Goal: Transaction & Acquisition: Purchase product/service

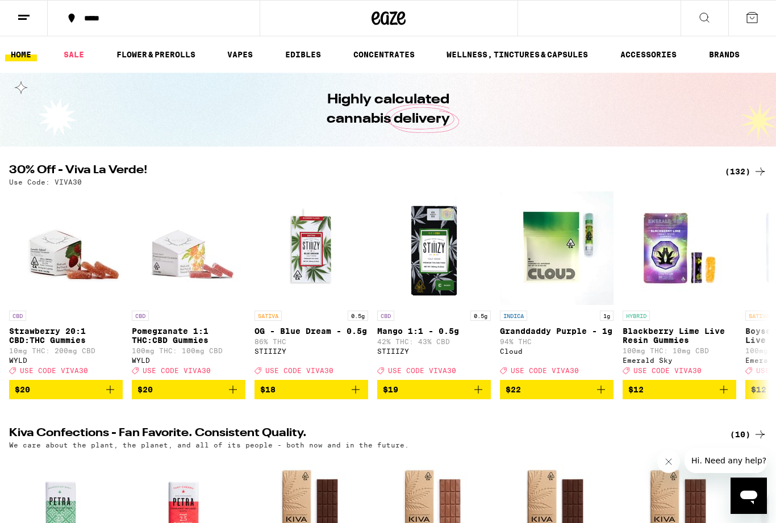
click at [740, 178] on div "(132)" at bounding box center [746, 172] width 42 height 14
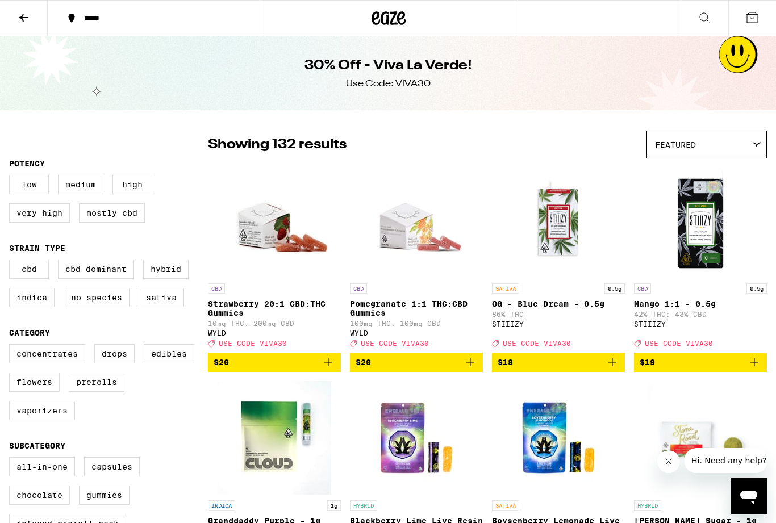
click at [172, 276] on label "Hybrid" at bounding box center [165, 269] width 45 height 19
click at [12, 262] on input "Hybrid" at bounding box center [11, 261] width 1 height 1
checkbox input "true"
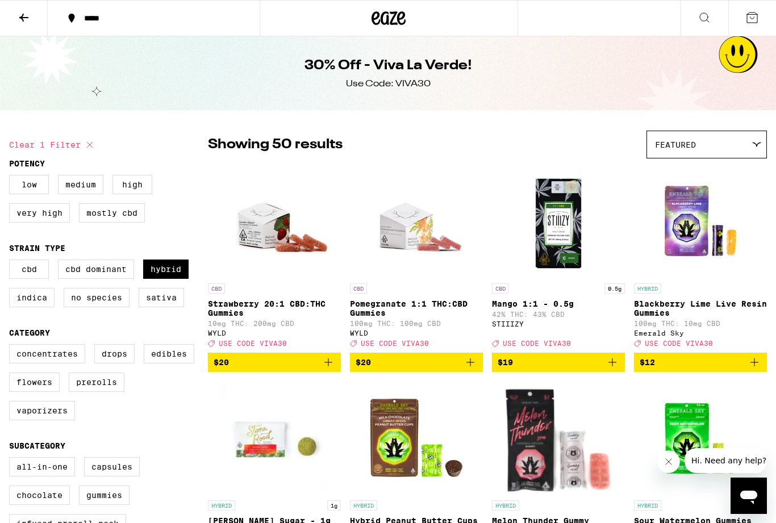
click at [41, 307] on label "Indica" at bounding box center [31, 297] width 45 height 19
click at [12, 262] on input "Indica" at bounding box center [11, 261] width 1 height 1
checkbox input "true"
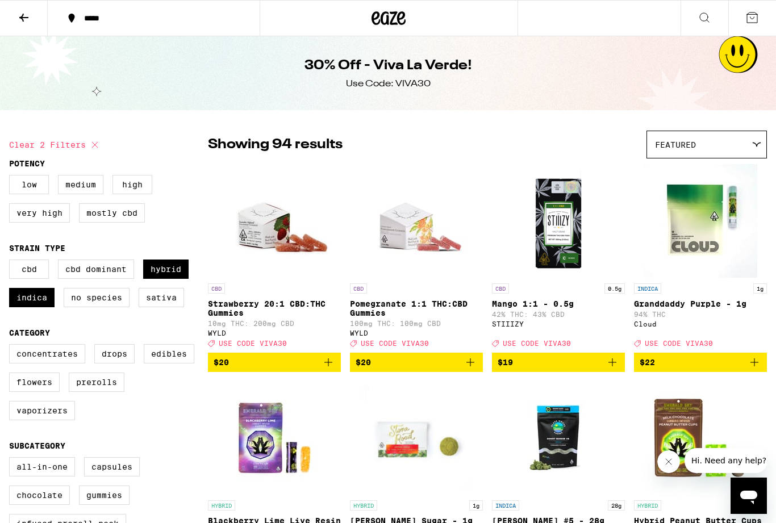
click at [44, 389] on label "Flowers" at bounding box center [34, 382] width 51 height 19
click at [12, 347] on input "Flowers" at bounding box center [11, 346] width 1 height 1
checkbox input "true"
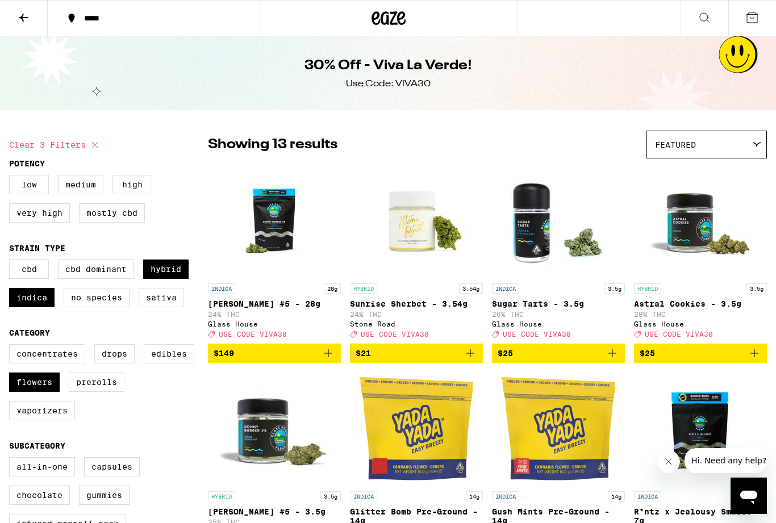
click at [105, 392] on label "Prerolls" at bounding box center [97, 382] width 56 height 19
click at [12, 347] on input "Prerolls" at bounding box center [11, 346] width 1 height 1
checkbox input "true"
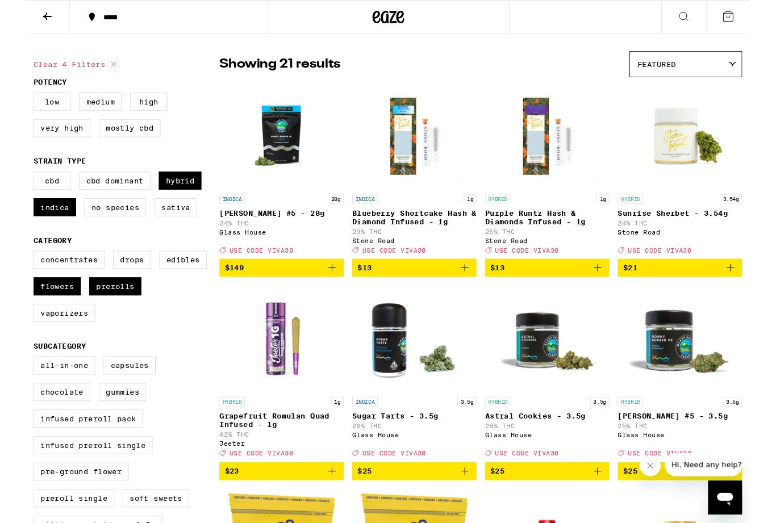
scroll to position [75, 0]
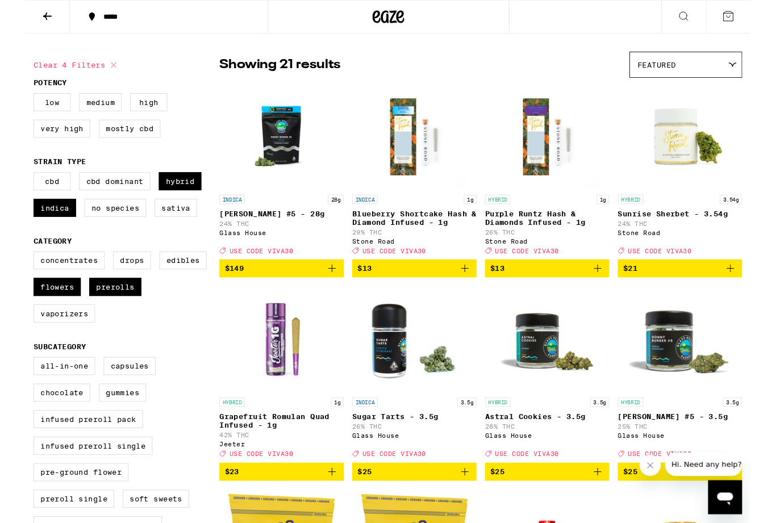
click at [476, 278] on link "INDICA 1g Blueberry Shortcake Hash & Diamond Infused - 1g 29% THC Stone Road De…" at bounding box center [416, 183] width 133 height 189
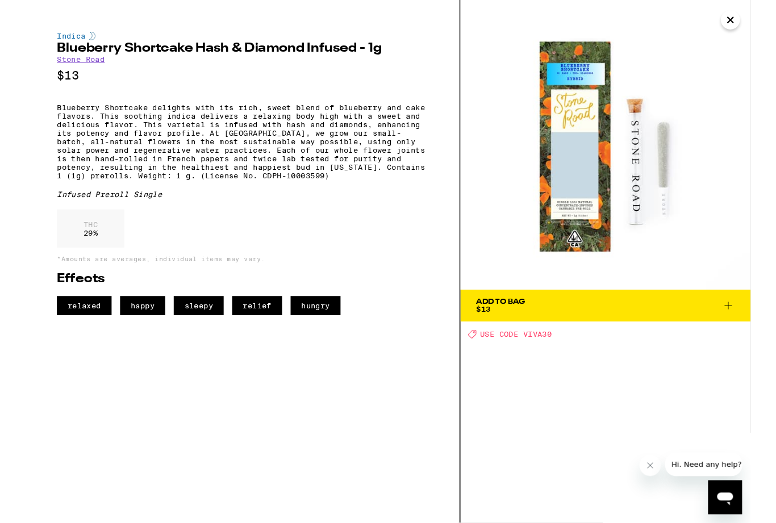
click at [738, 326] on span "Add To Bag $13" at bounding box center [621, 327] width 276 height 16
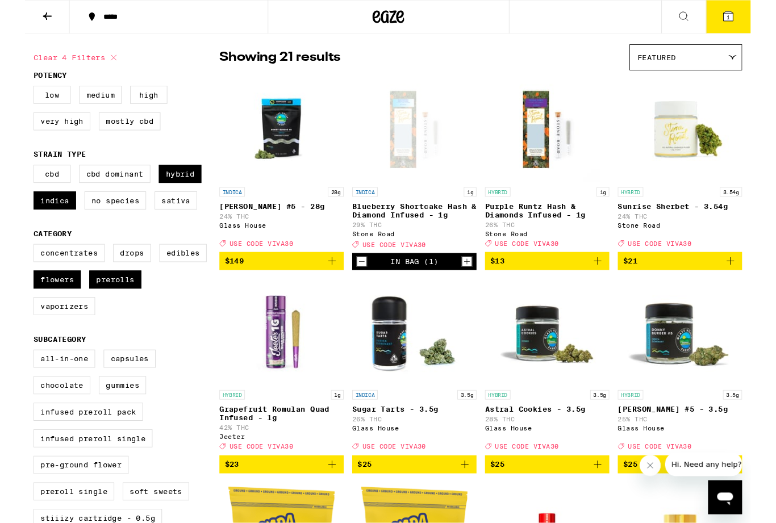
scroll to position [84, 0]
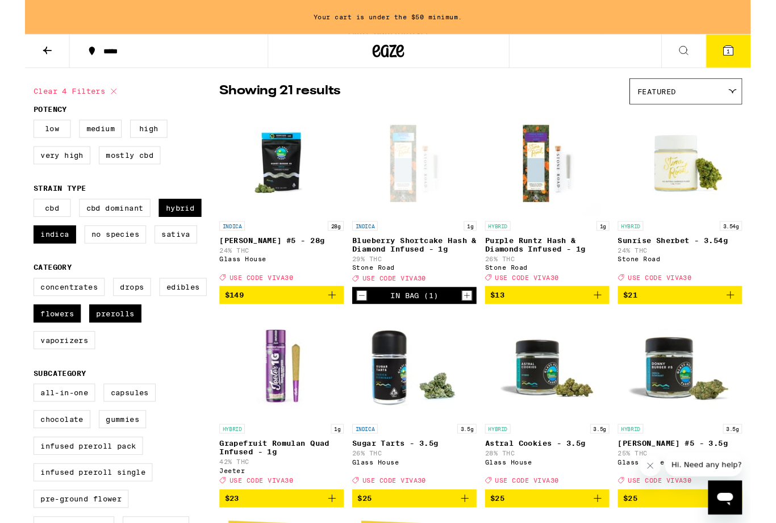
click at [612, 322] on icon "Add to bag" at bounding box center [613, 315] width 14 height 14
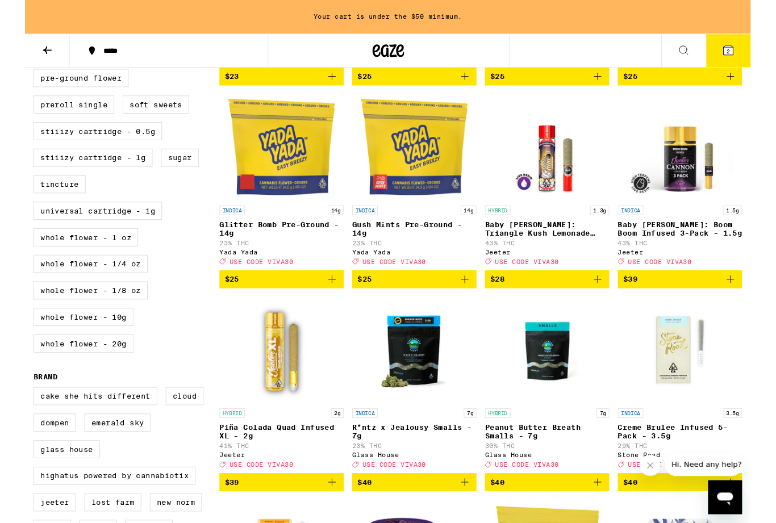
scroll to position [534, 0]
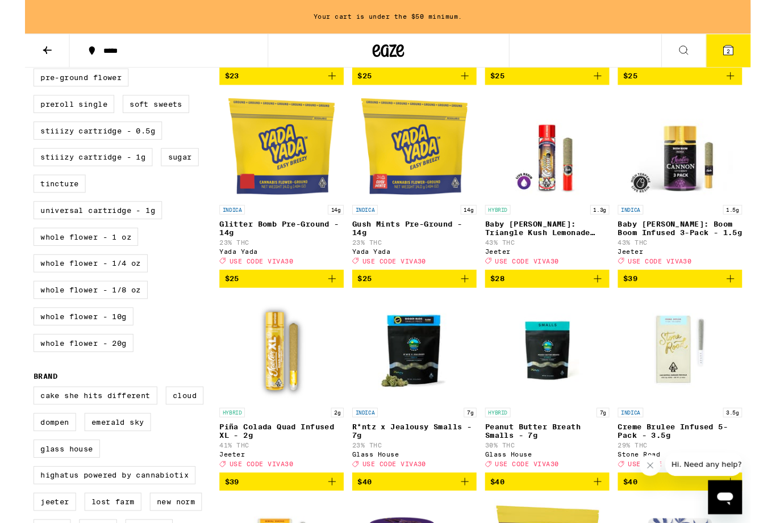
click at [751, 305] on icon "Add to bag" at bounding box center [755, 298] width 14 height 14
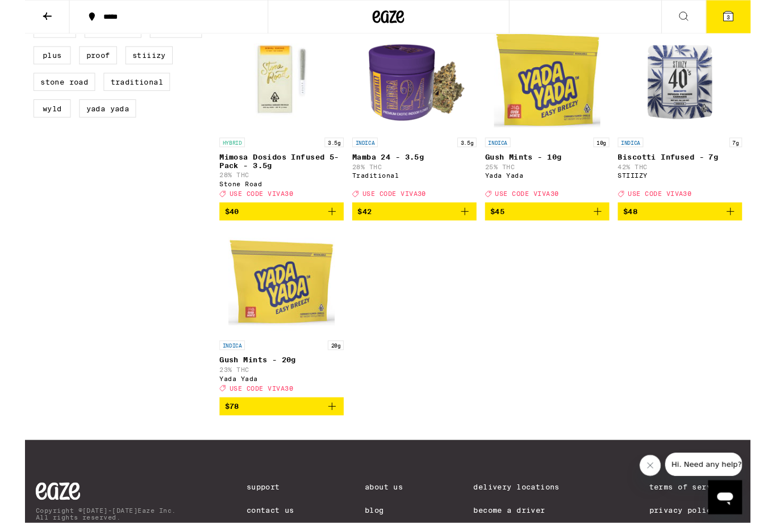
scroll to position [1007, 0]
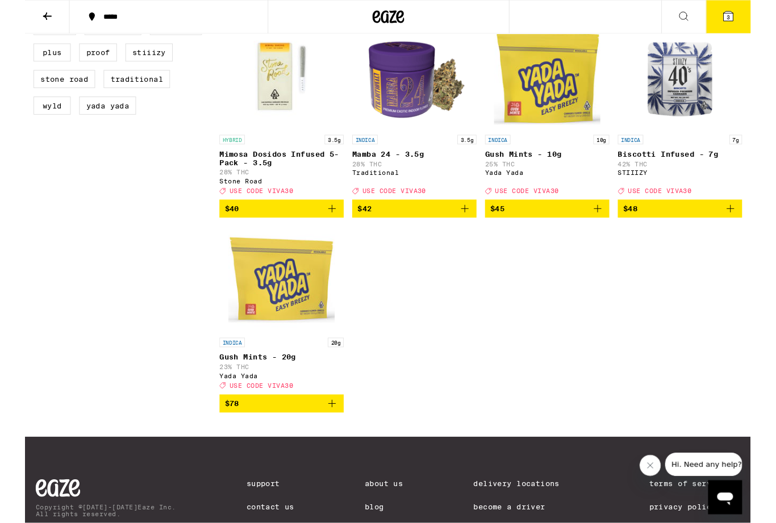
click at [607, 233] on button "$45" at bounding box center [558, 223] width 133 height 19
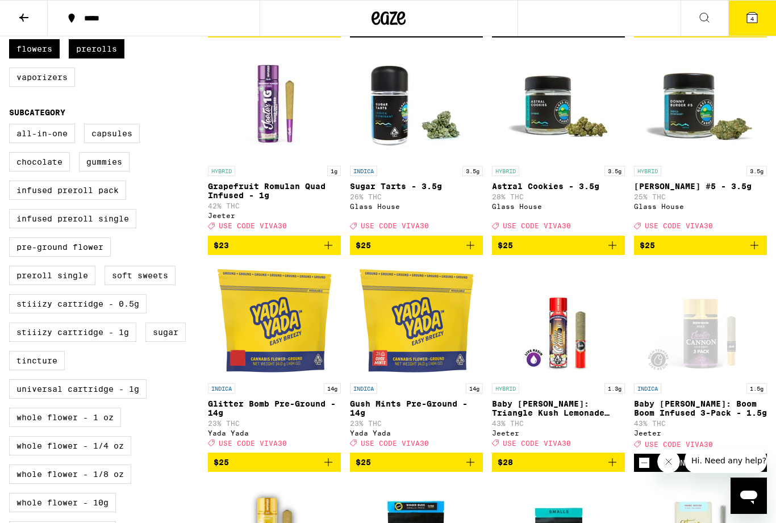
scroll to position [325, 0]
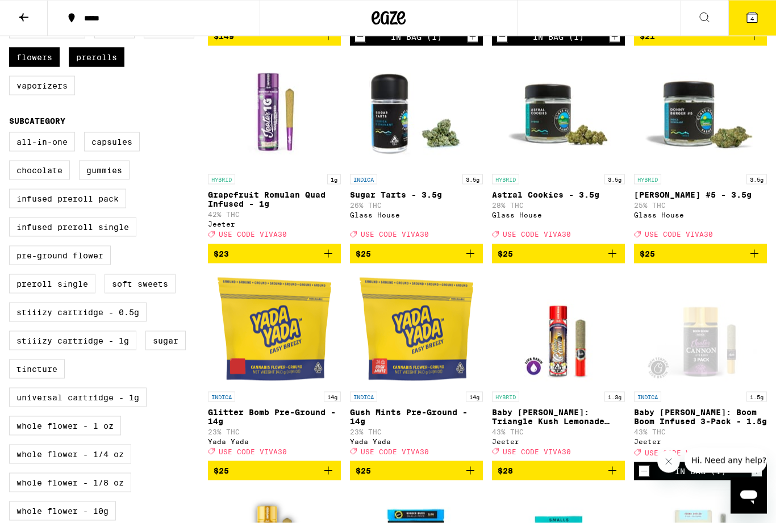
click at [24, 23] on icon at bounding box center [24, 18] width 14 height 14
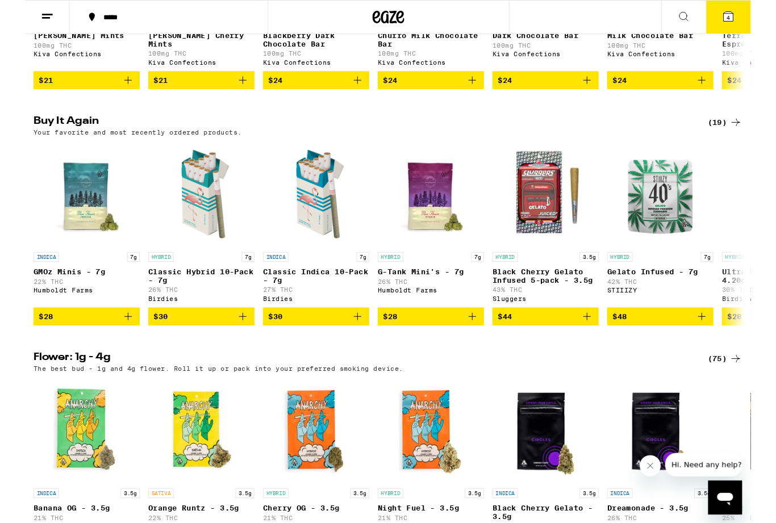
click at [356, 345] on icon "Add to bag" at bounding box center [356, 339] width 14 height 14
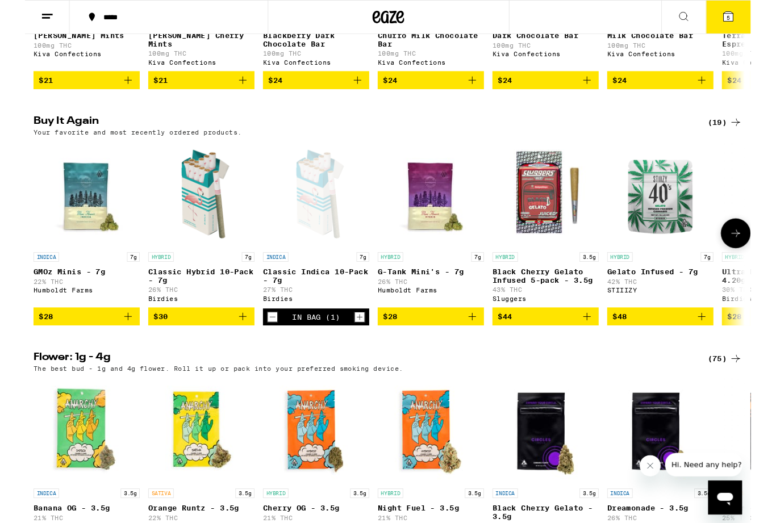
click at [751, 18] on span "5" at bounding box center [752, 18] width 3 height 7
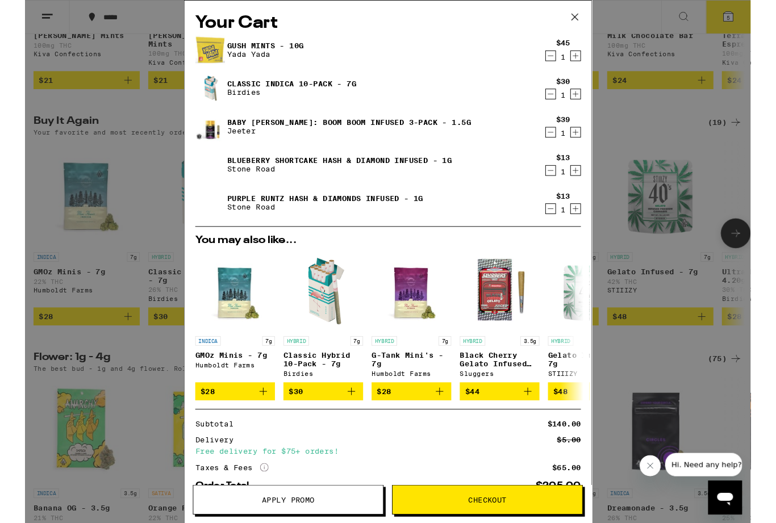
click at [714, 414] on div "Your Cart Gush Mints - 10g Yada Yada $45 1 Classic Indica 10-Pack - 7g Birdies …" at bounding box center [388, 280] width 776 height 560
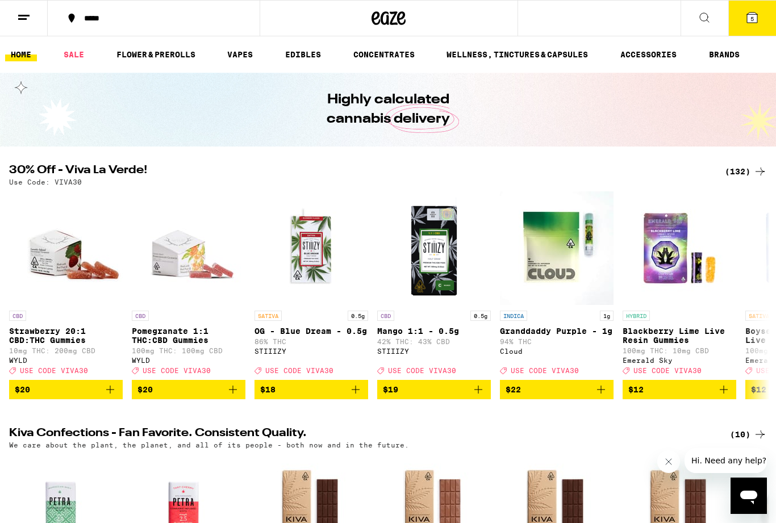
click at [756, 20] on icon at bounding box center [752, 17] width 10 height 10
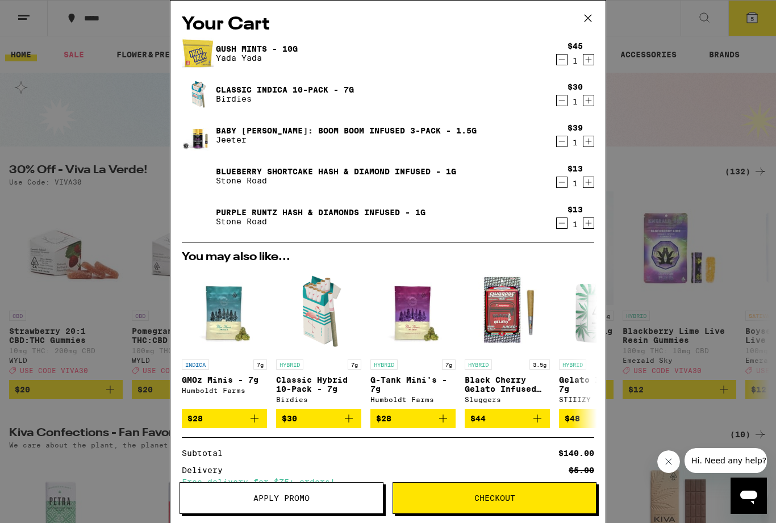
click at [327, 498] on span "Apply Promo" at bounding box center [281, 498] width 203 height 8
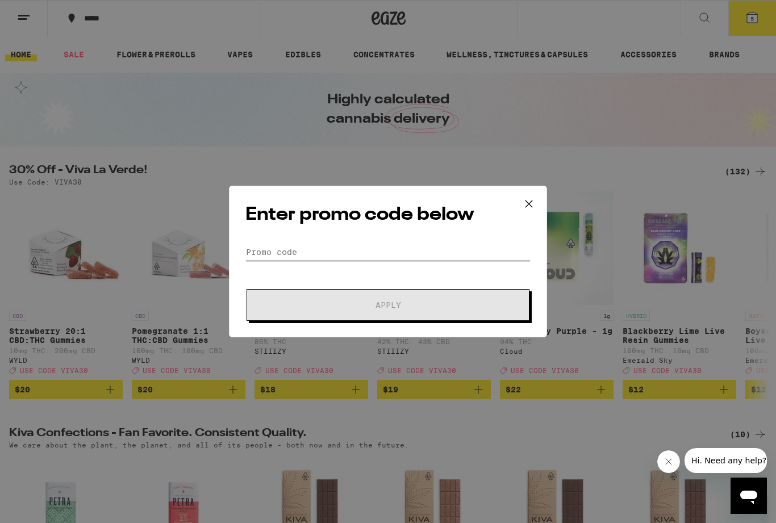
click at [437, 250] on input "Promo Code" at bounding box center [387, 252] width 285 height 17
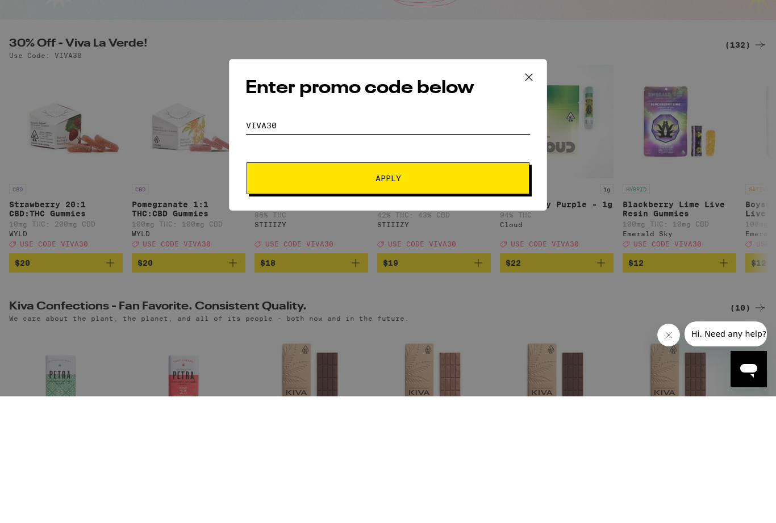
type input "Viva30"
click at [499, 289] on button "Apply" at bounding box center [388, 305] width 283 height 32
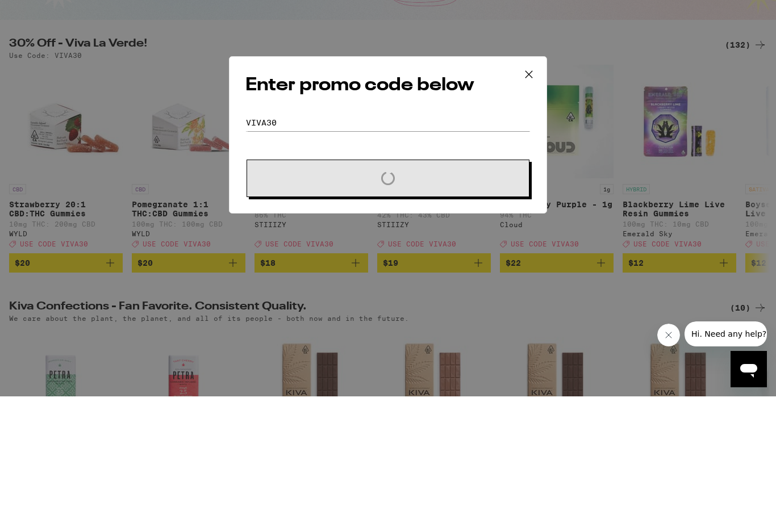
scroll to position [127, 0]
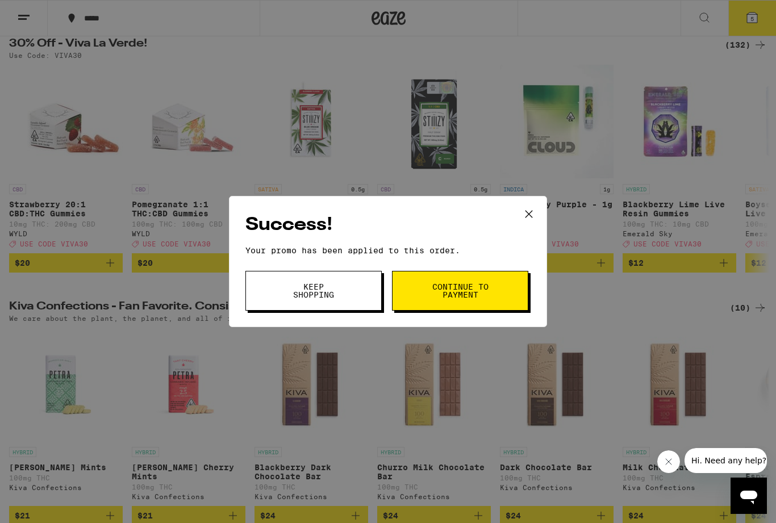
click at [477, 295] on span "Continue to payment" at bounding box center [460, 291] width 58 height 16
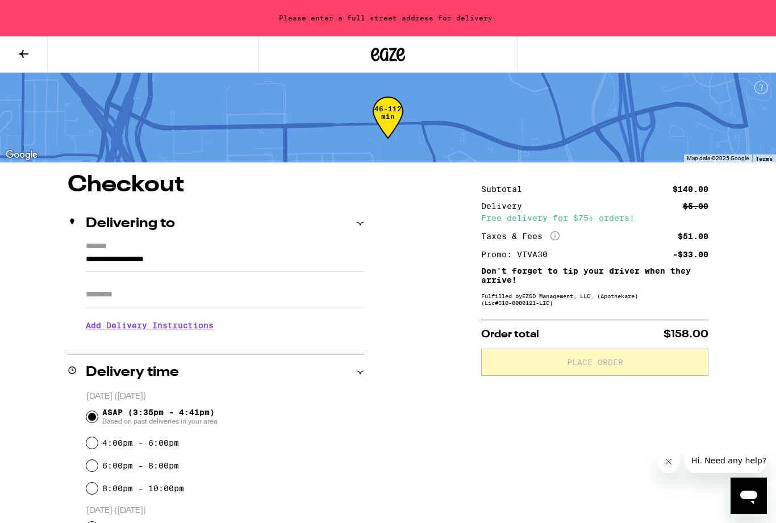
click at [275, 270] on input "**********" at bounding box center [225, 262] width 278 height 19
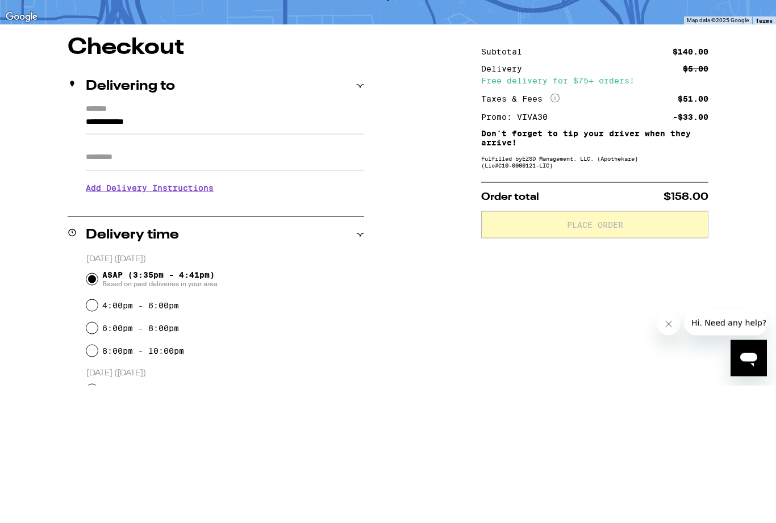
scroll to position [138, 0]
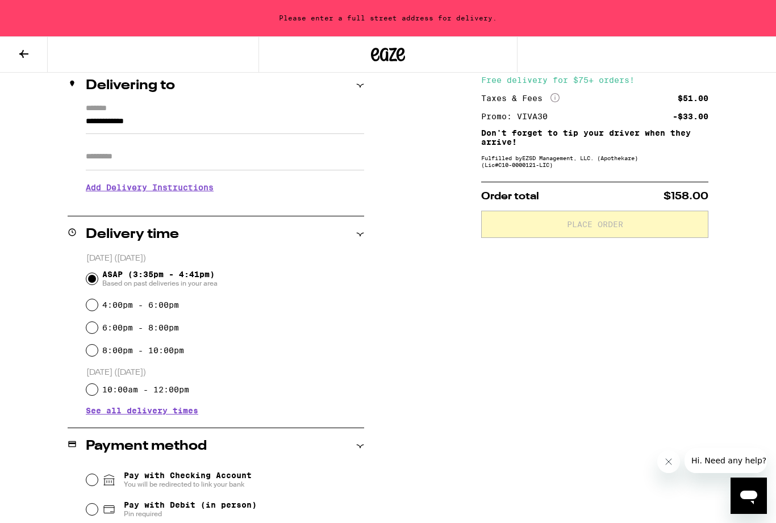
click at [287, 123] on input "**********" at bounding box center [225, 124] width 278 height 19
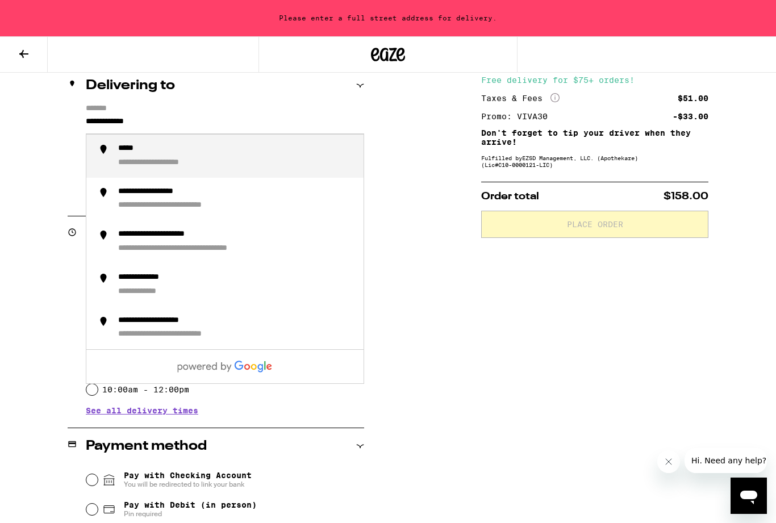
scroll to position [137, 0]
click at [199, 159] on div "**********" at bounding box center [236, 156] width 236 height 25
type input "**********"
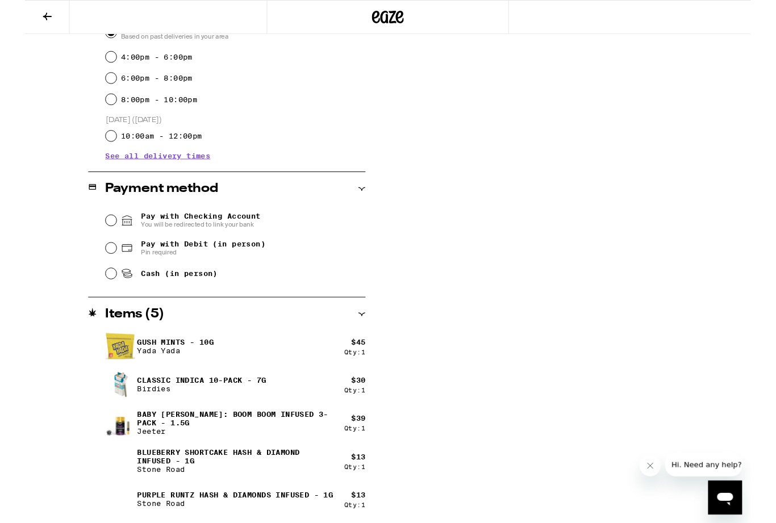
scroll to position [348, 0]
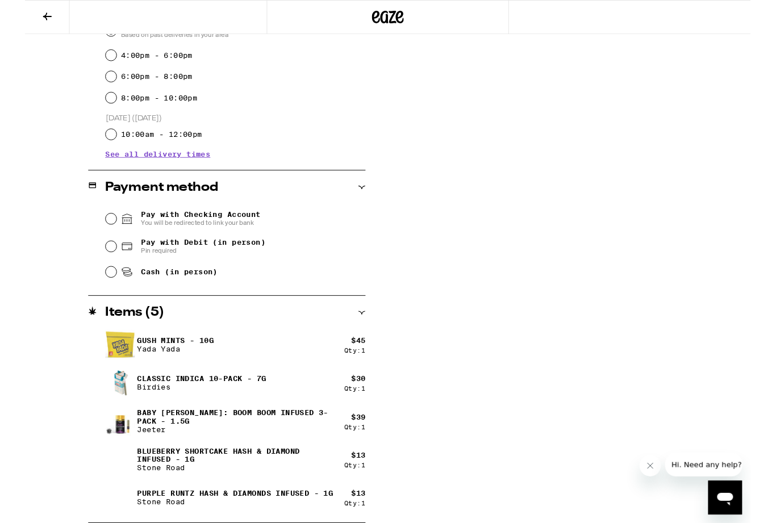
click at [92, 264] on input "Pay with Debit (in person) Pin required" at bounding box center [91, 263] width 11 height 11
radio input "true"
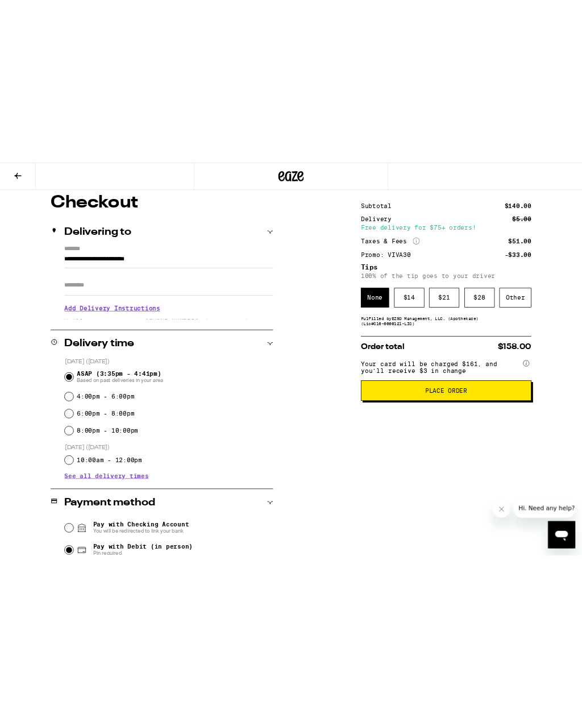
scroll to position [0, 0]
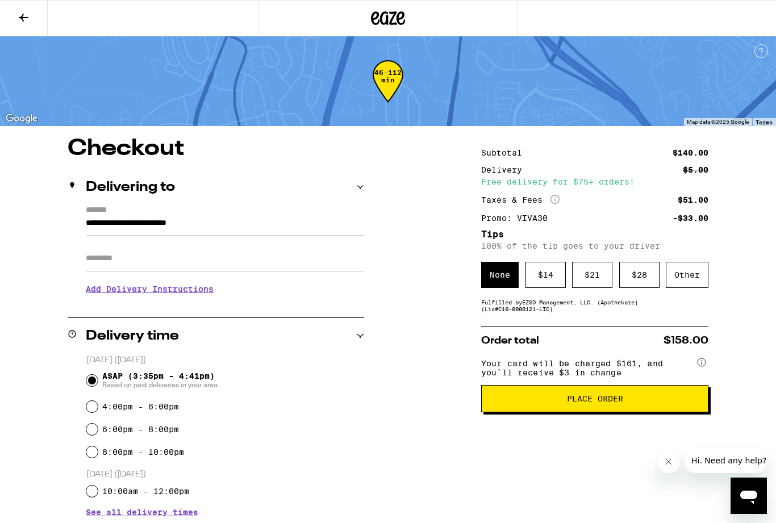
click at [679, 403] on span "Place Order" at bounding box center [595, 399] width 208 height 8
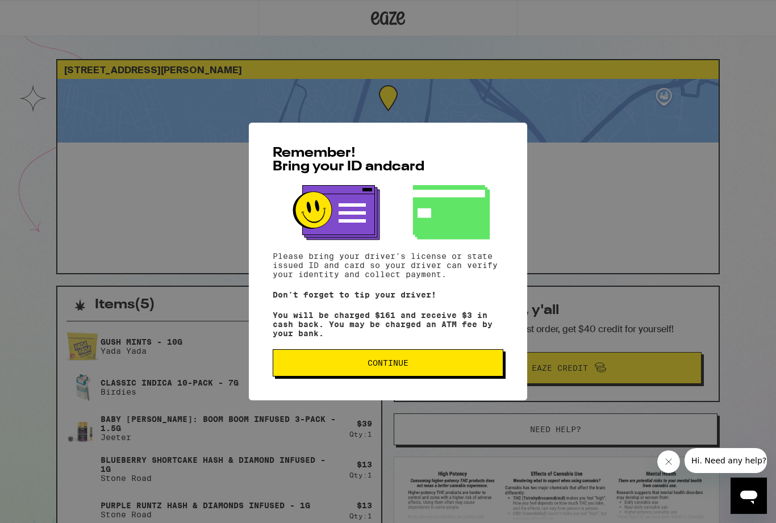
click at [462, 363] on button "Continue" at bounding box center [388, 362] width 231 height 27
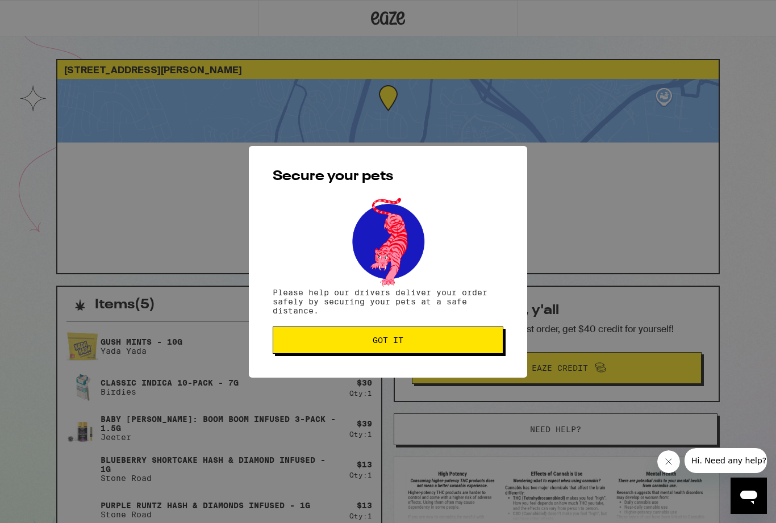
click at [415, 341] on span "Got it" at bounding box center [387, 340] width 211 height 8
